Goal: Task Accomplishment & Management: Manage account settings

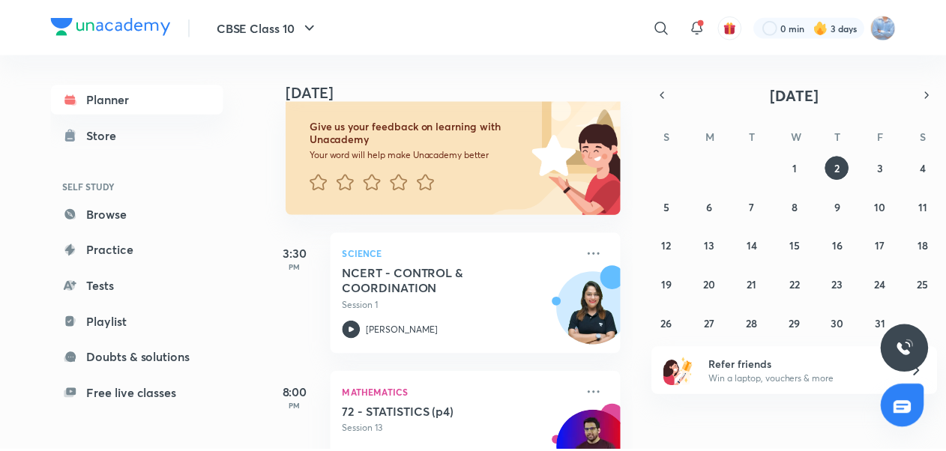
scroll to position [160, 0]
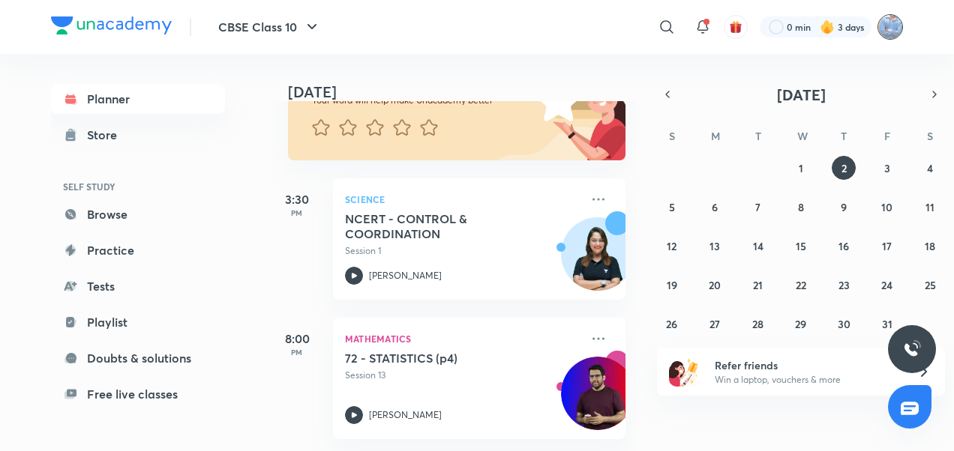
click at [889, 22] on img at bounding box center [889, 26] width 25 height 25
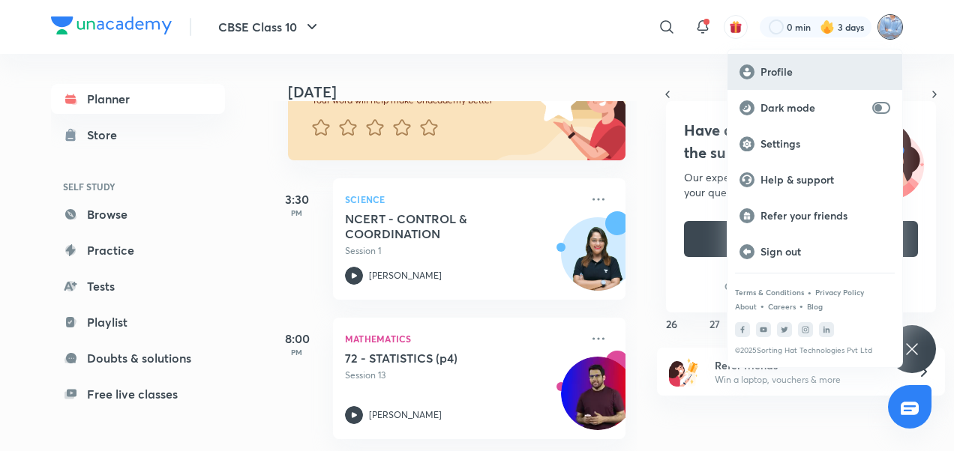
click at [821, 67] on p "Profile" at bounding box center [825, 71] width 130 height 13
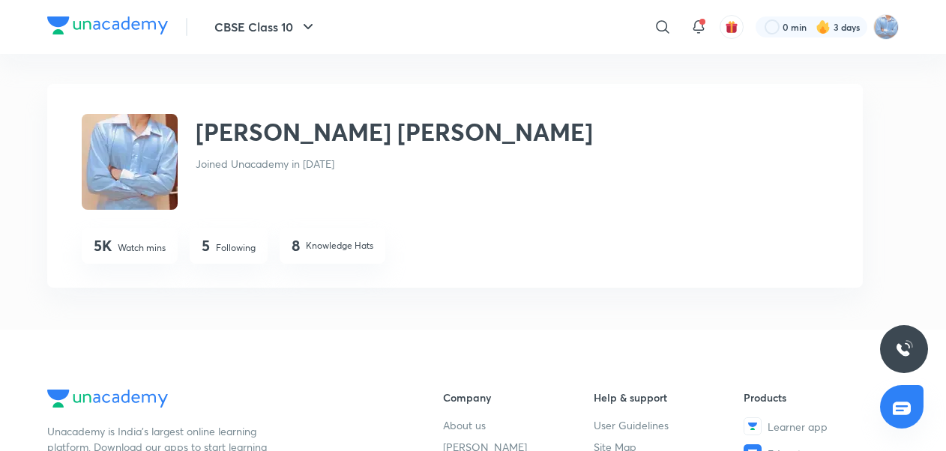
click at [155, 181] on img at bounding box center [130, 162] width 96 height 96
drag, startPoint x: 155, startPoint y: 181, endPoint x: 852, endPoint y: -22, distance: 725.4
click at [852, 0] on html "CBSE Class 10 ​ 0 min 3 days [PERSON_NAME] [PERSON_NAME] [PERSON_NAME] [PERSON_…" at bounding box center [473, 414] width 946 height 829
